Goal: Check status: Check status

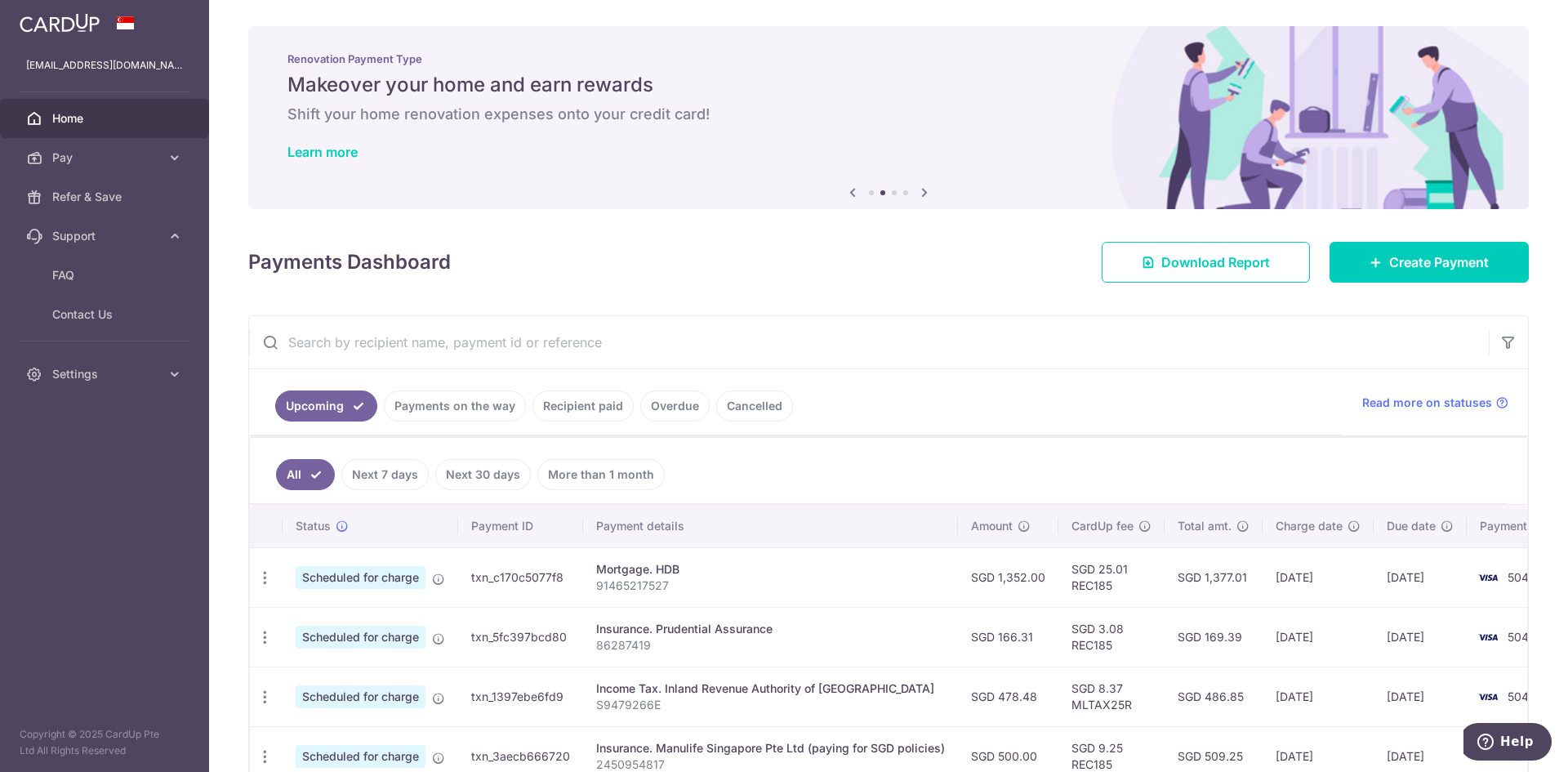
click at [444, 399] on link "Payments on the way" at bounding box center [455, 405] width 142 height 31
click at [330, 401] on link "Upcoming" at bounding box center [315, 405] width 80 height 31
